Goal: Information Seeking & Learning: Learn about a topic

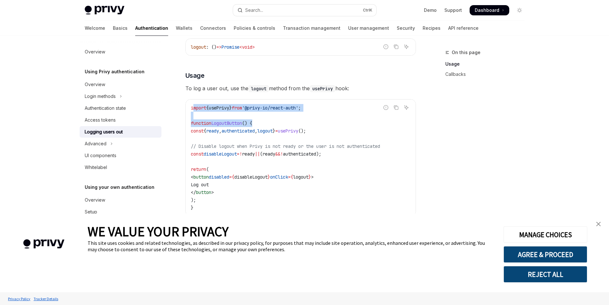
drag, startPoint x: 193, startPoint y: 107, endPoint x: 287, endPoint y: 126, distance: 96.8
click at [287, 126] on code "import { usePrivy } from '@privy-io/react-auth' ; function LogoutButton () { co…" at bounding box center [301, 157] width 220 height 107
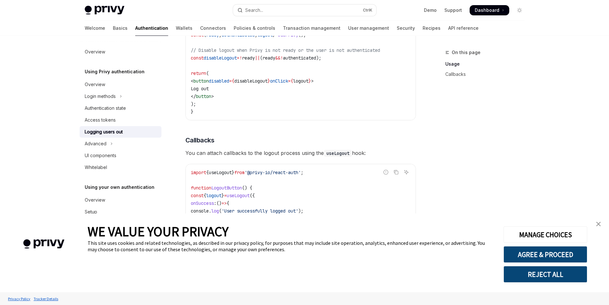
click at [277, 107] on code "import { usePrivy } from '@privy-io/react-auth' ; function LogoutButton () { co…" at bounding box center [301, 61] width 220 height 107
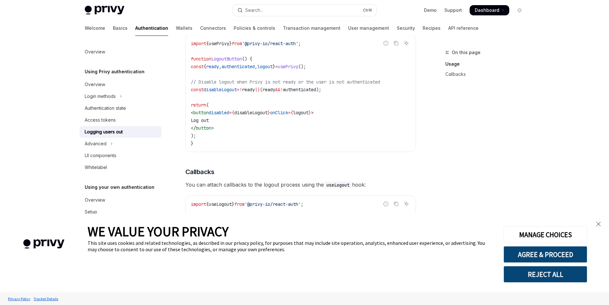
click at [272, 131] on code "import { usePrivy } from '@privy-io/react-auth' ; function LogoutButton () { co…" at bounding box center [301, 93] width 220 height 107
click at [269, 157] on div "Report incorrect code Copy Ask AI logout : () => Promise < void > ​ Usage To lo…" at bounding box center [300, 149] width 231 height 363
click at [380, 178] on div "Report incorrect code Copy Ask AI logout : () => Promise < void > ​ Usage To lo…" at bounding box center [300, 149] width 231 height 363
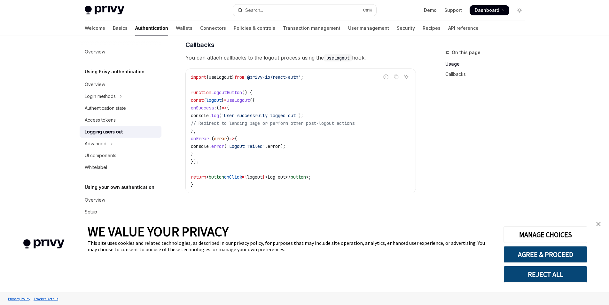
scroll to position [289, 0]
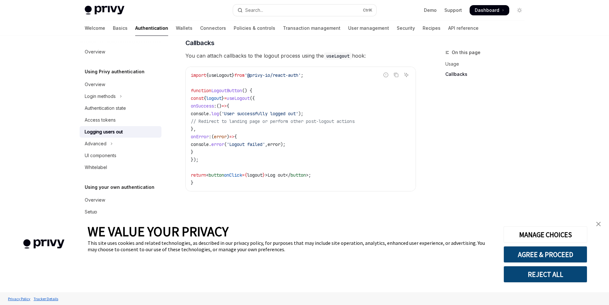
click at [455, 94] on div "On this page Usage Callbacks" at bounding box center [481, 177] width 97 height 256
click at [595, 223] on link "close banner" at bounding box center [598, 223] width 13 height 13
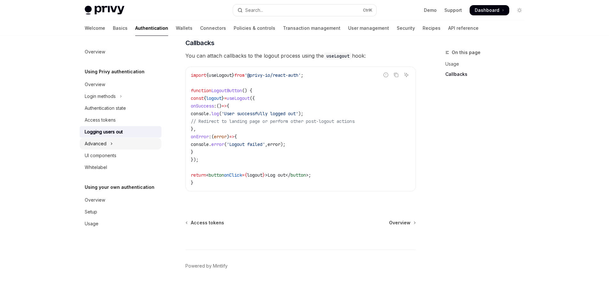
click at [141, 143] on button "Advanced" at bounding box center [121, 144] width 82 height 12
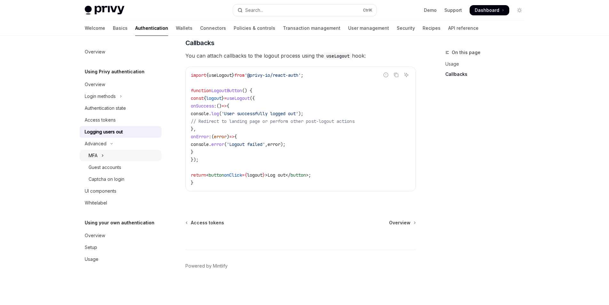
click at [132, 160] on button "MFA" at bounding box center [121, 156] width 82 height 12
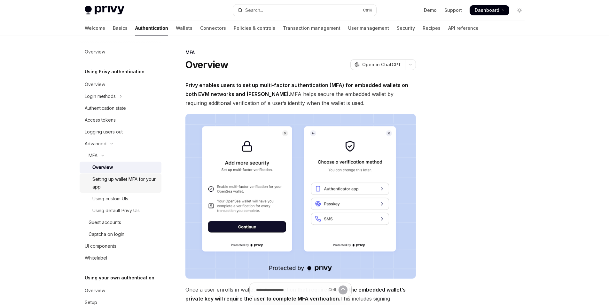
click at [127, 184] on div "Setting up wallet MFA for your app" at bounding box center [124, 182] width 65 height 15
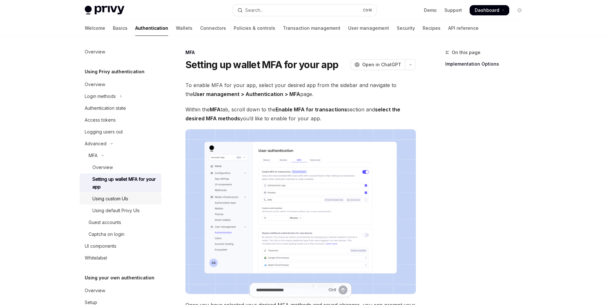
click at [124, 199] on div "Using custom UIs" at bounding box center [110, 199] width 36 height 8
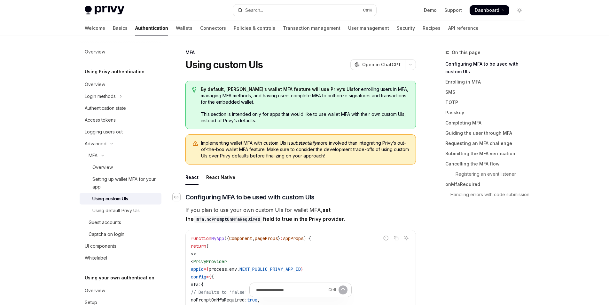
scroll to position [160, 0]
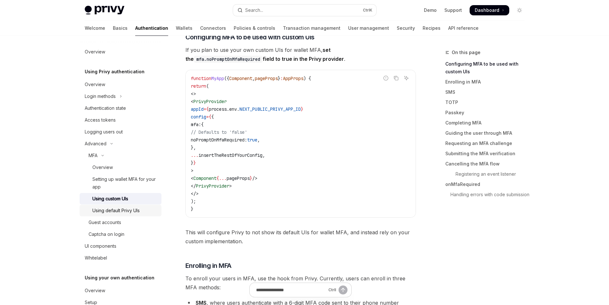
click at [153, 215] on link "Using default Privy UIs" at bounding box center [121, 211] width 82 height 12
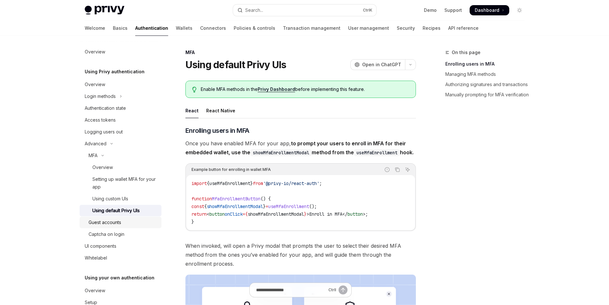
click at [138, 220] on div "Guest accounts" at bounding box center [123, 222] width 69 height 8
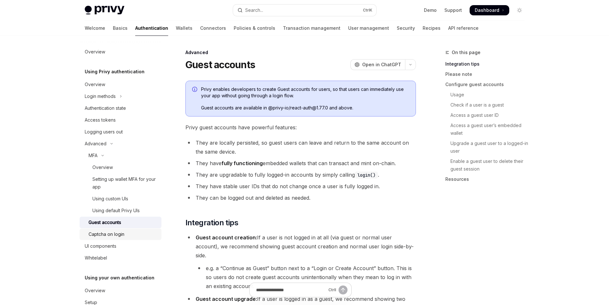
click at [130, 236] on div "Captcha on login" at bounding box center [123, 234] width 69 height 8
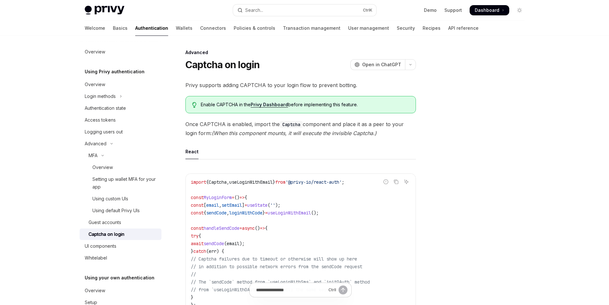
scroll to position [28, 0]
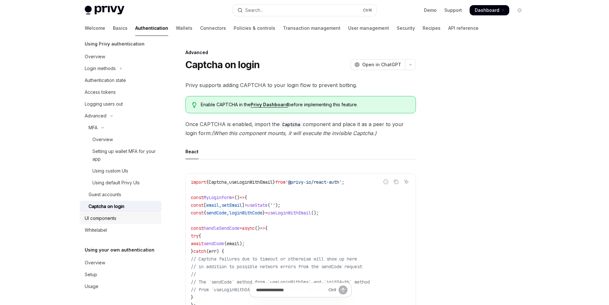
click at [130, 217] on div "UI components" at bounding box center [121, 218] width 73 height 8
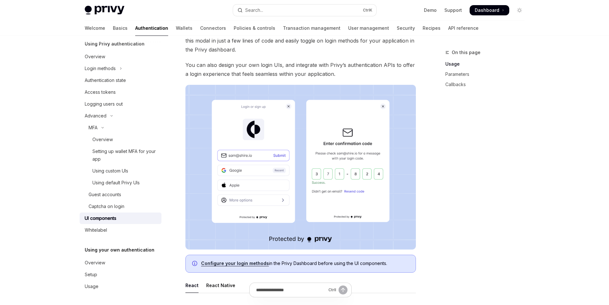
scroll to position [128, 0]
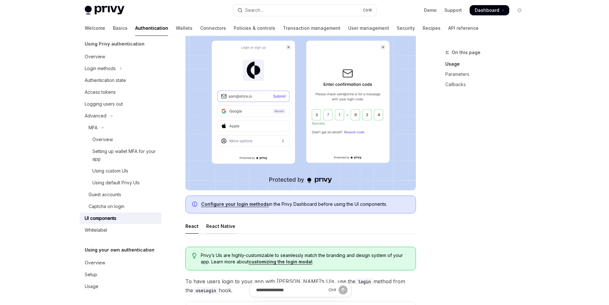
click at [215, 225] on div "React Native" at bounding box center [220, 225] width 29 height 15
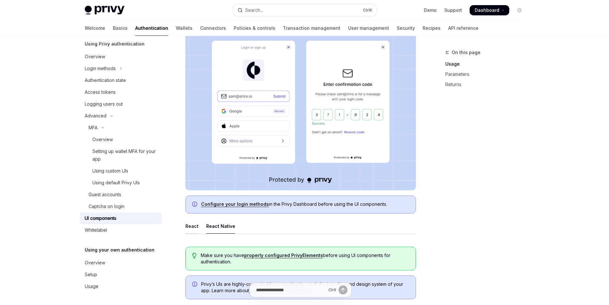
click at [193, 221] on div "React" at bounding box center [191, 225] width 13 height 15
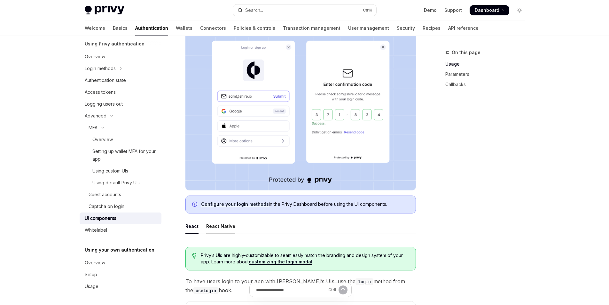
click at [207, 224] on div "React Native" at bounding box center [220, 225] width 29 height 15
type textarea "*"
